Goal: Communication & Community: Participate in discussion

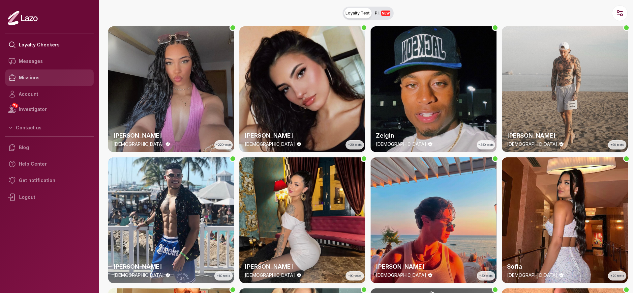
click at [39, 72] on link "Missions" at bounding box center [49, 78] width 88 height 16
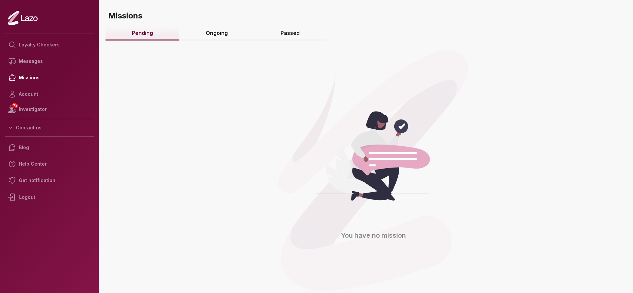
click at [222, 34] on link "Ongoing" at bounding box center [216, 33] width 75 height 14
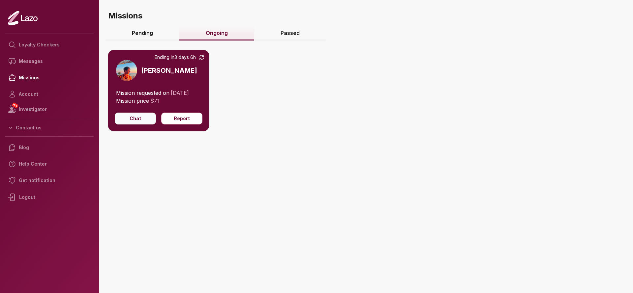
click at [122, 122] on button "Chat" at bounding box center [135, 119] width 41 height 12
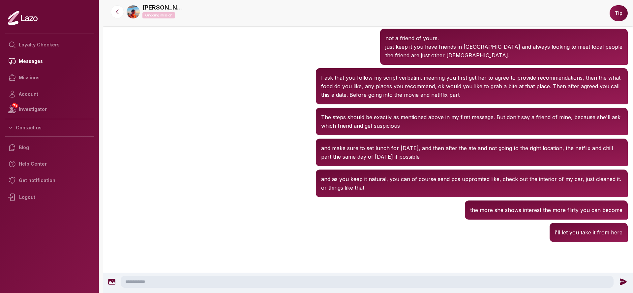
scroll to position [708, 0]
